Goal: Task Accomplishment & Management: Manage account settings

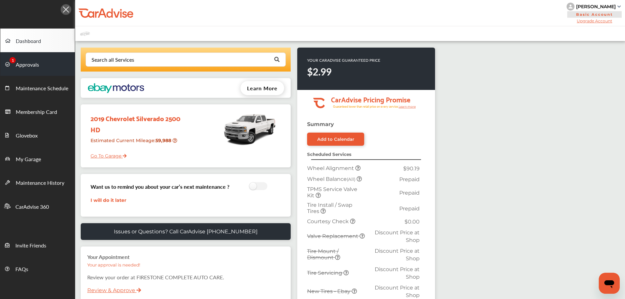
click at [30, 63] on span "Approvals" at bounding box center [27, 65] width 23 height 9
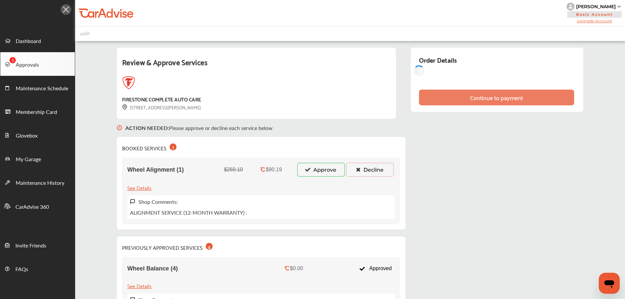
click at [314, 171] on button "Approve" at bounding box center [321, 170] width 48 height 14
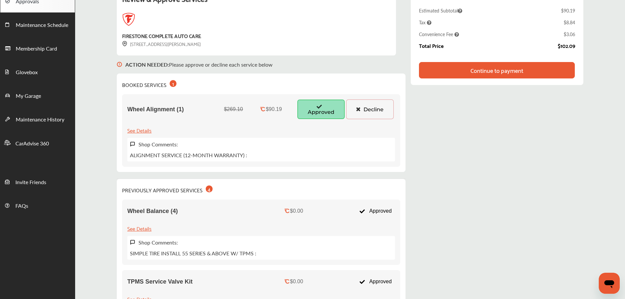
scroll to position [63, 0]
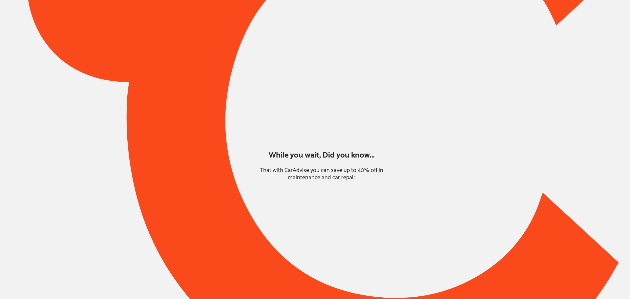
type input "*****"
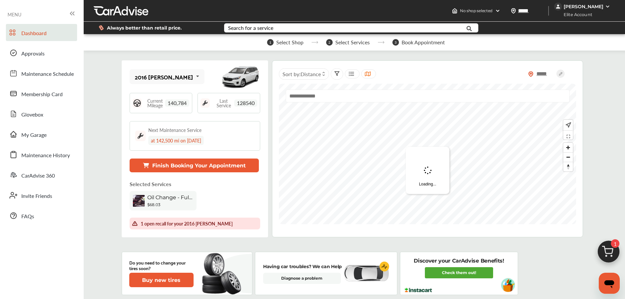
click at [607, 7] on img at bounding box center [607, 6] width 5 height 5
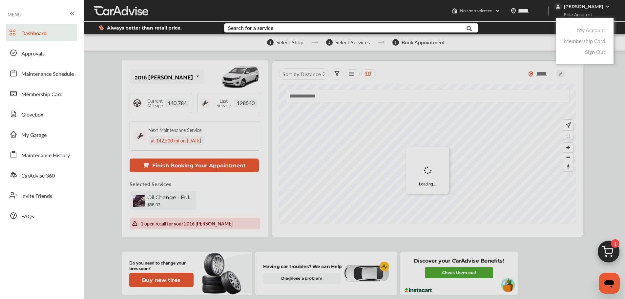
click at [596, 31] on link "My Account" at bounding box center [591, 30] width 28 height 8
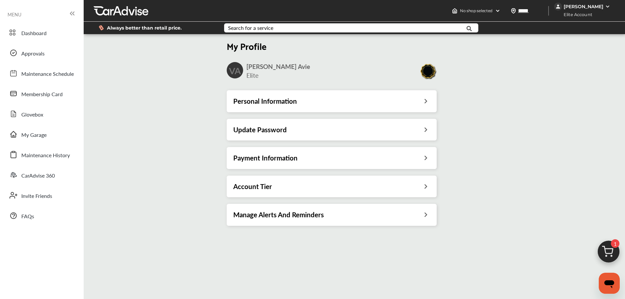
click at [420, 191] on div "Account Tier" at bounding box center [332, 186] width 210 height 22
click at [427, 183] on icon at bounding box center [425, 185] width 6 height 7
